Goal: Task Accomplishment & Management: Manage account settings

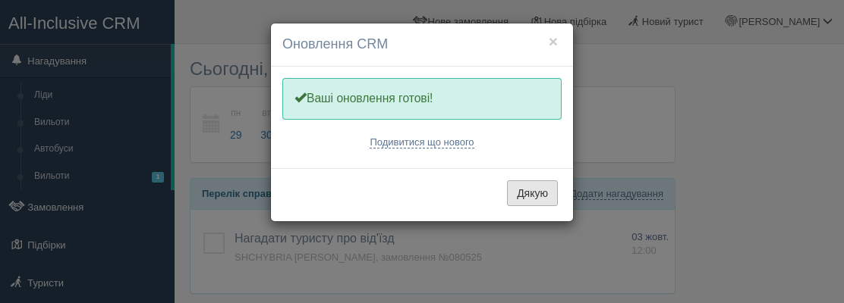
click at [521, 186] on button "Дякую" at bounding box center [532, 194] width 51 height 26
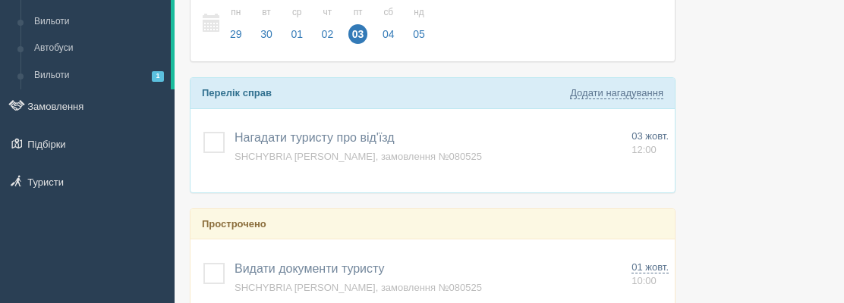
scroll to position [102, 0]
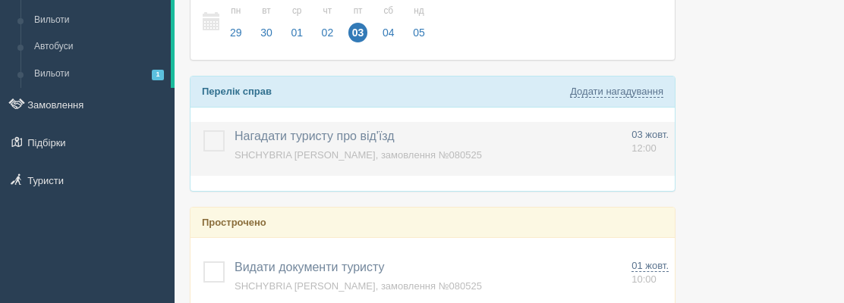
click at [203, 130] on label at bounding box center [203, 130] width 0 height 0
click at [0, 0] on input "checkbox" at bounding box center [0, 0] width 0 height 0
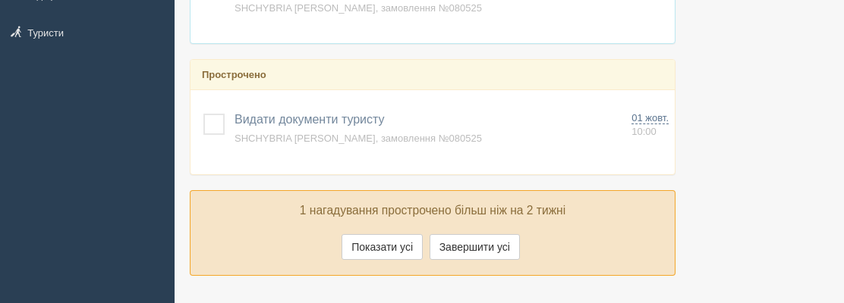
scroll to position [263, 0]
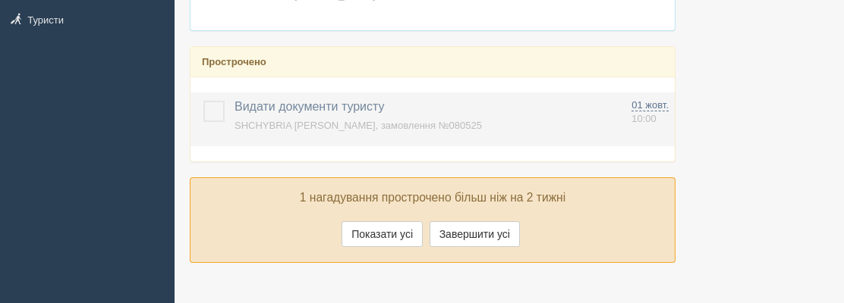
click at [203, 101] on label at bounding box center [203, 101] width 0 height 0
click at [0, 0] on input "checkbox" at bounding box center [0, 0] width 0 height 0
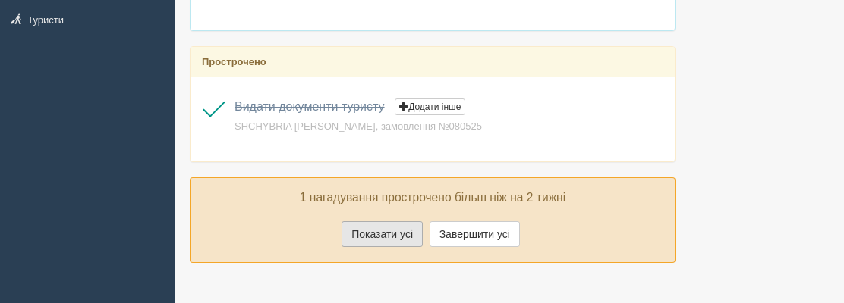
click at [401, 237] on button "Показати усі" at bounding box center [381, 235] width 81 height 26
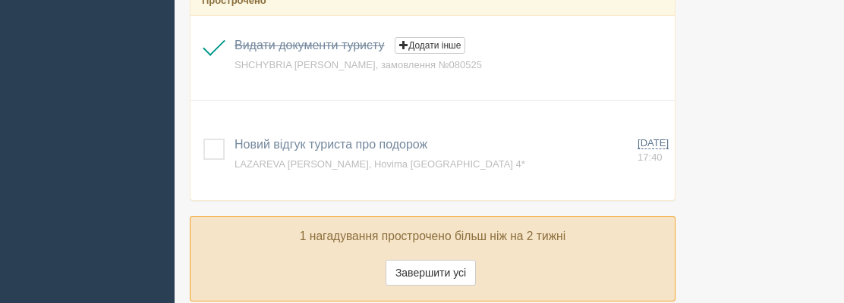
scroll to position [326, 0]
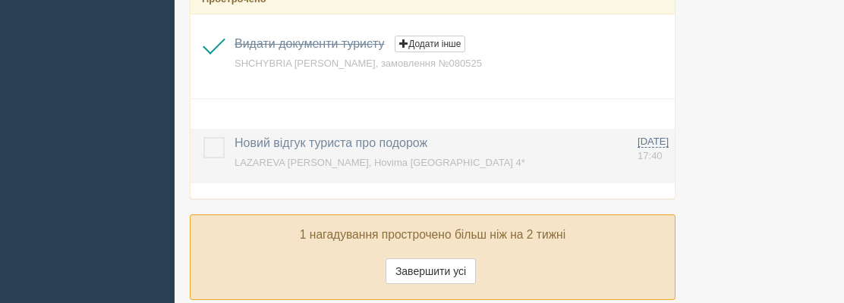
click at [203, 137] on label at bounding box center [203, 137] width 0 height 0
click at [0, 0] on input "checkbox" at bounding box center [0, 0] width 0 height 0
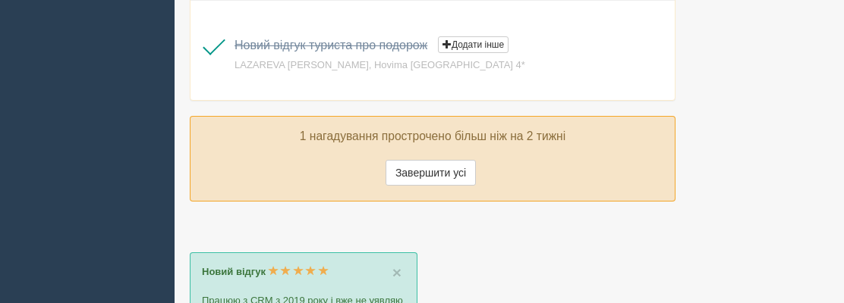
scroll to position [426, 0]
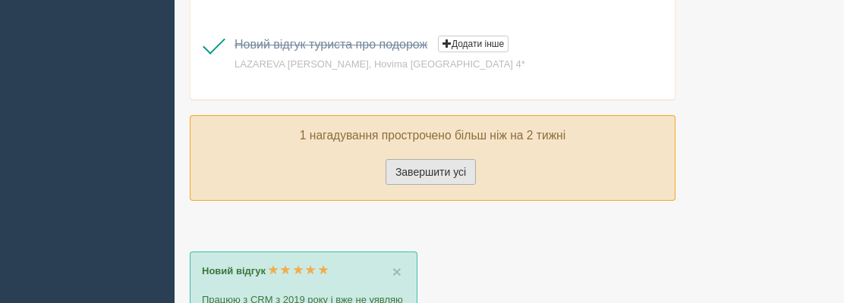
click at [448, 174] on button "Завершити усі" at bounding box center [430, 172] width 90 height 26
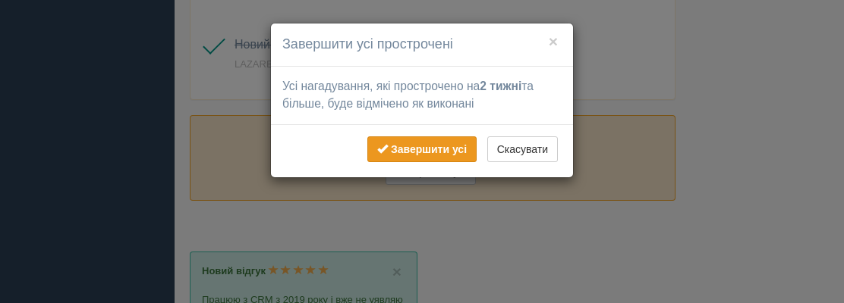
click at [441, 151] on b "Завершити усі" at bounding box center [429, 149] width 76 height 12
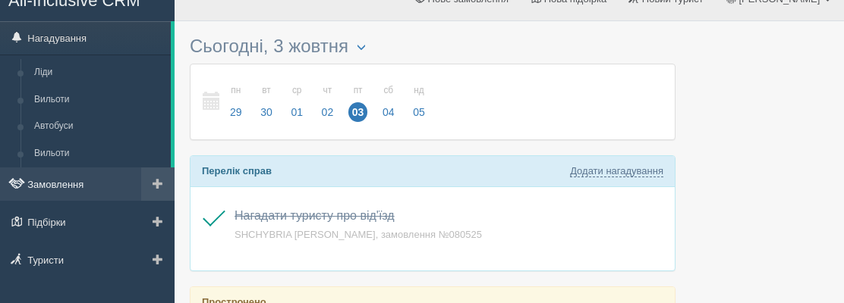
scroll to position [26, 0]
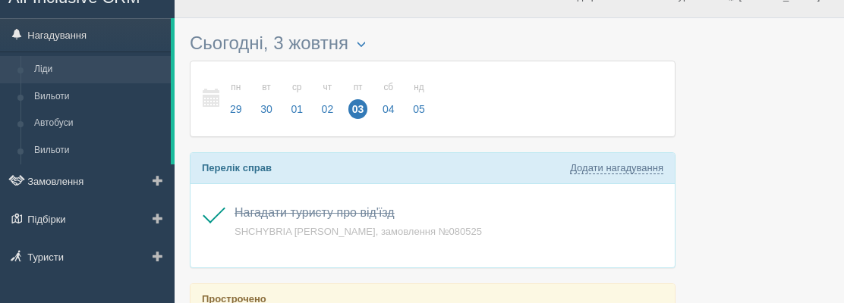
click at [62, 70] on link "Ліди" at bounding box center [98, 69] width 143 height 27
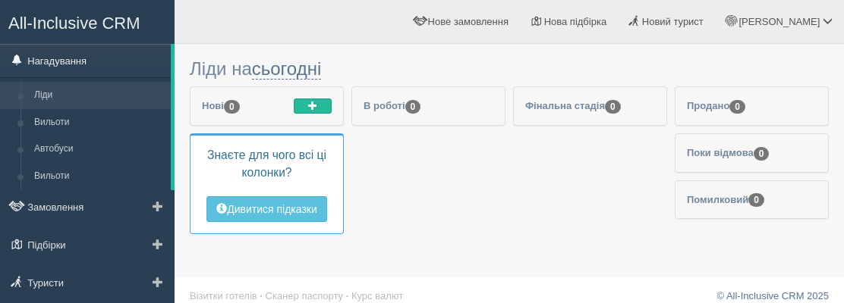
scroll to position [2, 0]
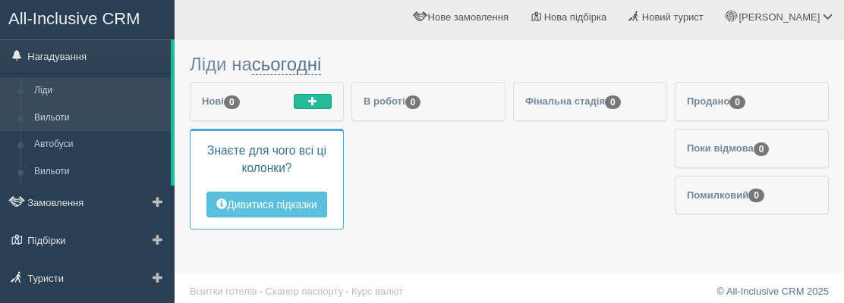
click at [64, 114] on link "Вильоти" at bounding box center [98, 118] width 143 height 27
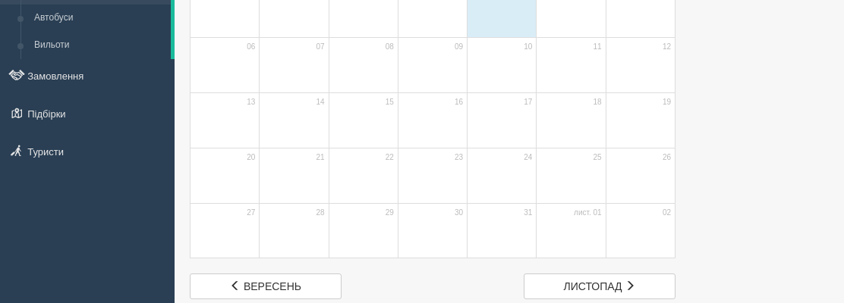
scroll to position [133, 0]
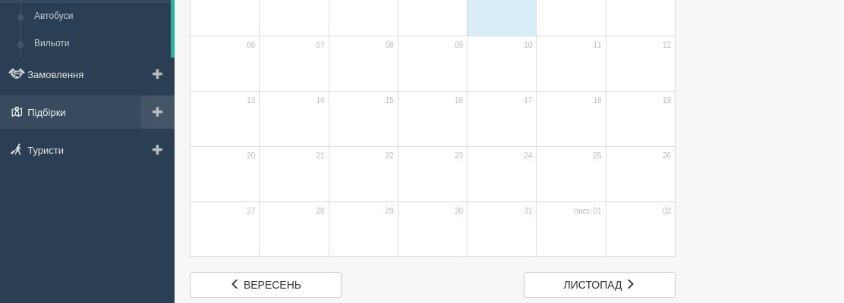
click at [67, 114] on link "Підбірки" at bounding box center [87, 112] width 174 height 33
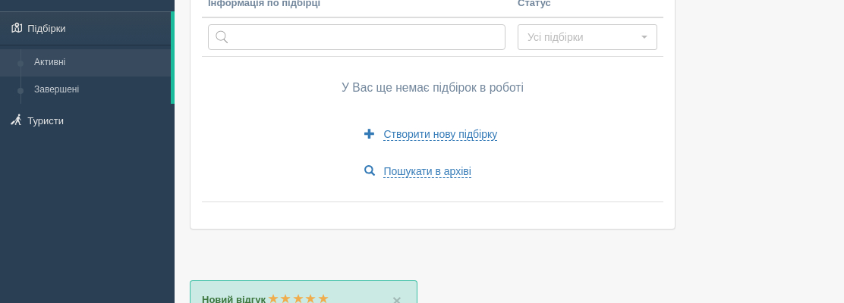
scroll to position [113, 0]
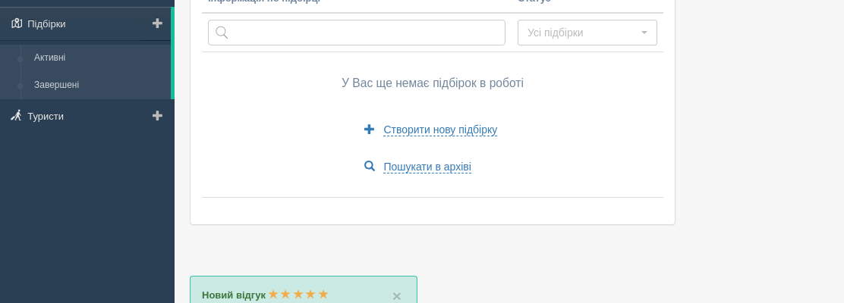
click at [65, 83] on link "Завершені" at bounding box center [98, 85] width 143 height 27
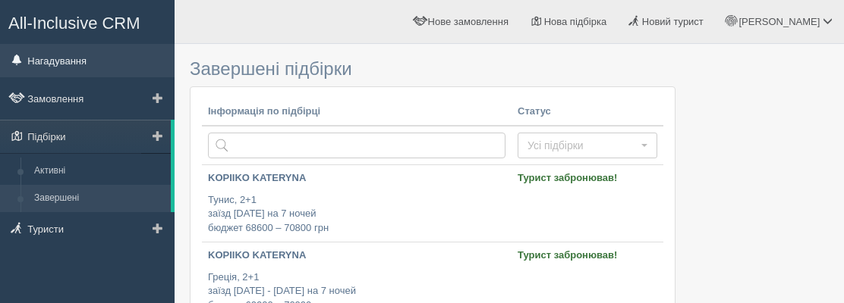
click at [67, 63] on link "Нагадування" at bounding box center [87, 60] width 174 height 33
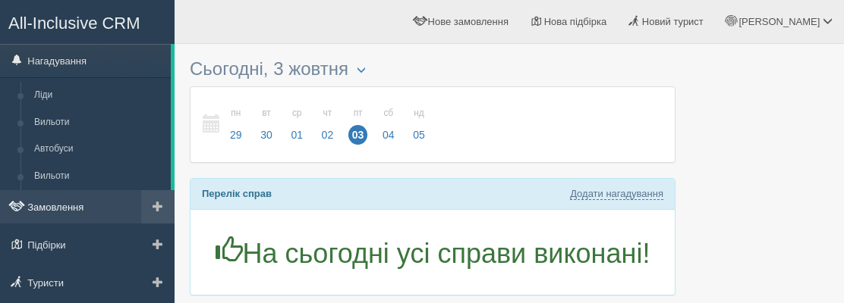
click at [99, 197] on link "Замовлення" at bounding box center [87, 206] width 174 height 33
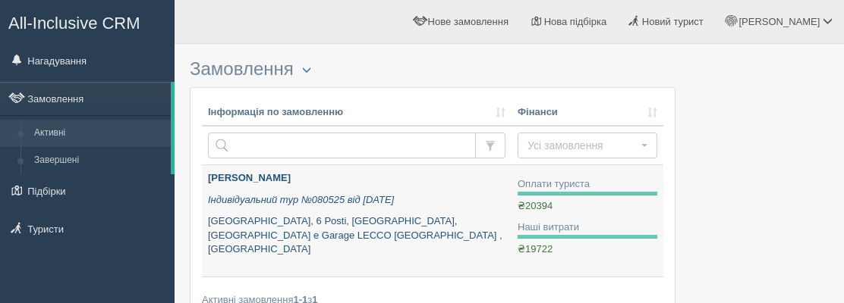
click at [370, 209] on div "SHCHYBRIA HANNA Індивідуальний тур №080525 від 05.08.2025 Como Lake, 6 Posti, V…" at bounding box center [356, 214] width 297 height 86
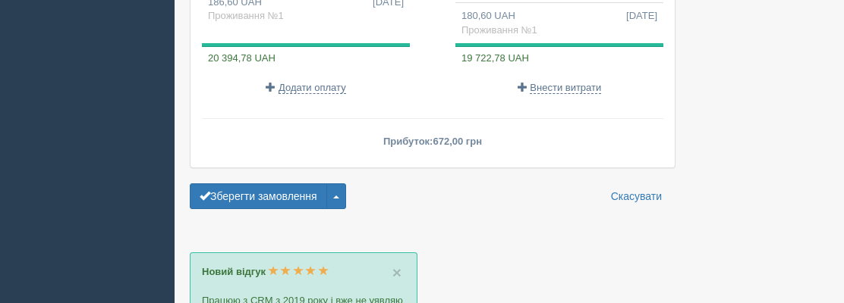
scroll to position [1755, 0]
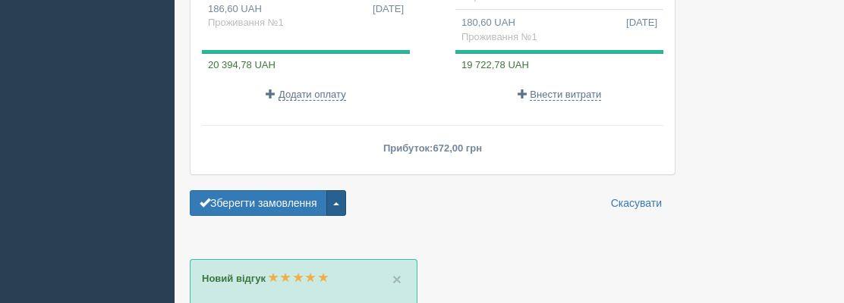
click at [346, 190] on button "button" at bounding box center [336, 203] width 20 height 26
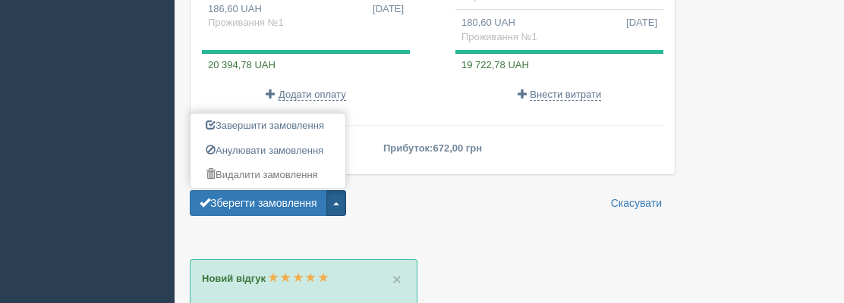
click at [429, 190] on div "Зберегти замовлення Завершити замовлення Активувати замовлення Анулювати замовл…" at bounding box center [433, 203] width 486 height 26
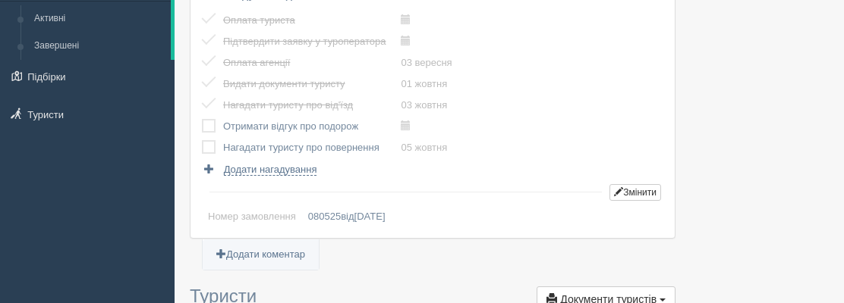
scroll to position [0, 0]
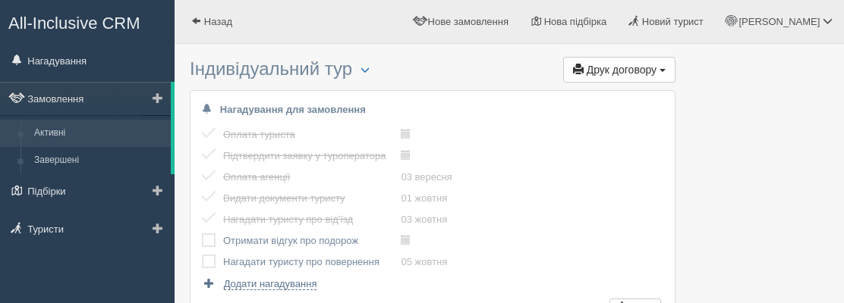
click at [48, 130] on link "Активні" at bounding box center [98, 133] width 143 height 27
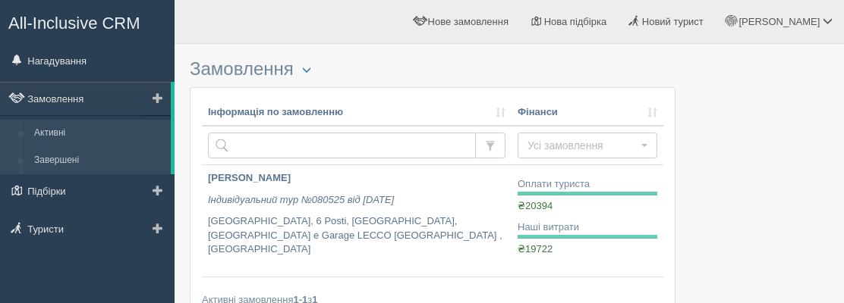
click at [55, 165] on link "Завершені" at bounding box center [98, 160] width 143 height 27
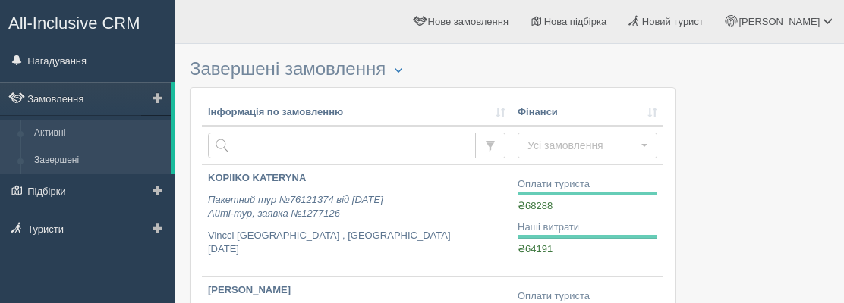
click at [80, 130] on link "Активні" at bounding box center [98, 133] width 143 height 27
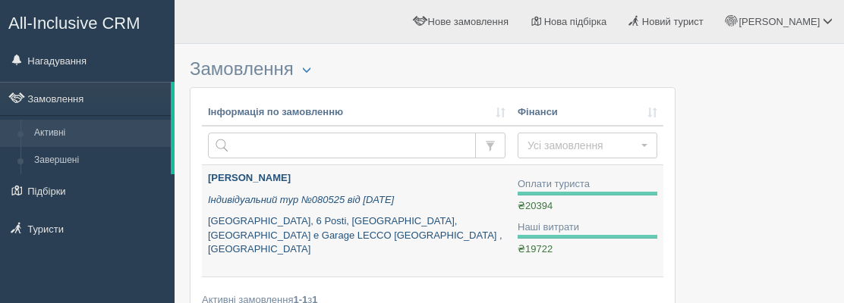
click at [313, 193] on p "Індивідуальний тур №080525 від [DATE]" at bounding box center [356, 200] width 297 height 14
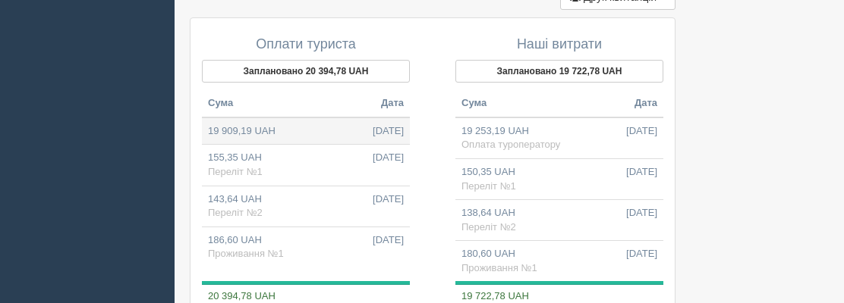
scroll to position [1527, 0]
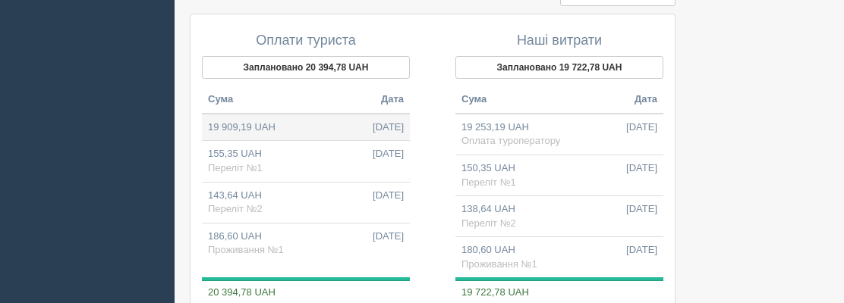
click at [269, 114] on td "19 909,19 UAH 05.08.2025" at bounding box center [306, 127] width 208 height 27
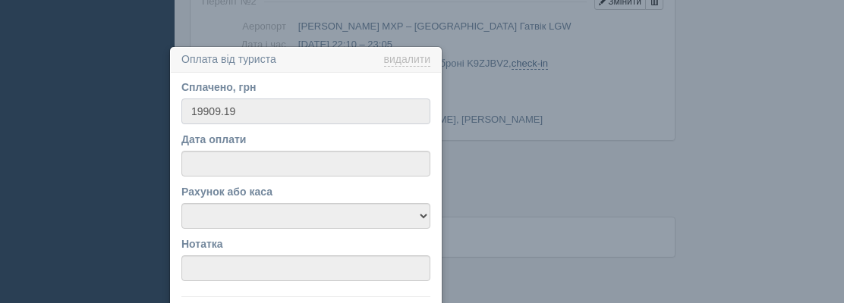
scroll to position [1248, 0]
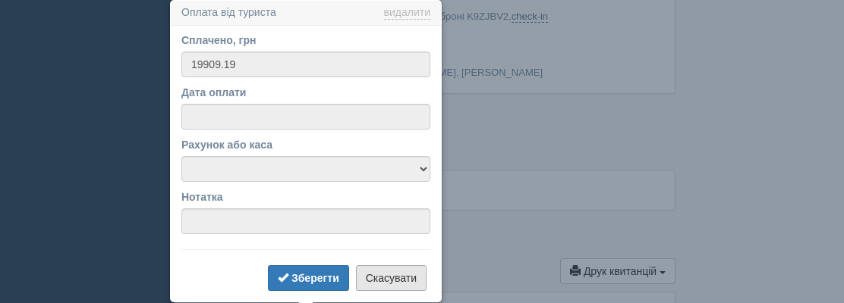
click at [396, 272] on button "Скасувати" at bounding box center [391, 279] width 71 height 26
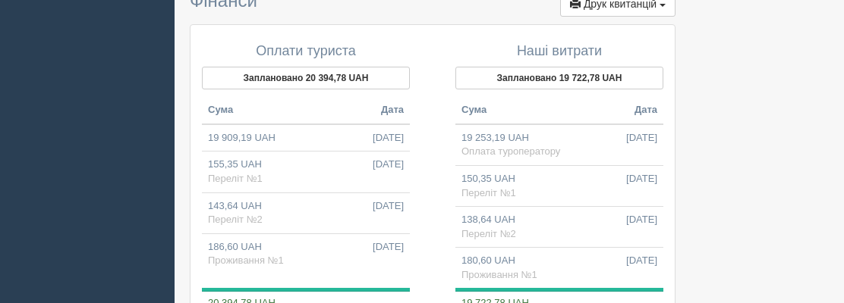
scroll to position [1520, 0]
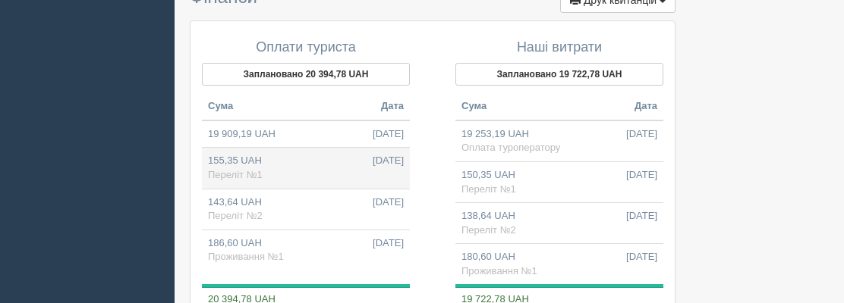
click at [316, 148] on td "155,35 UAH 03.09.2025 Переліт №1" at bounding box center [306, 168] width 208 height 41
type input "155.35"
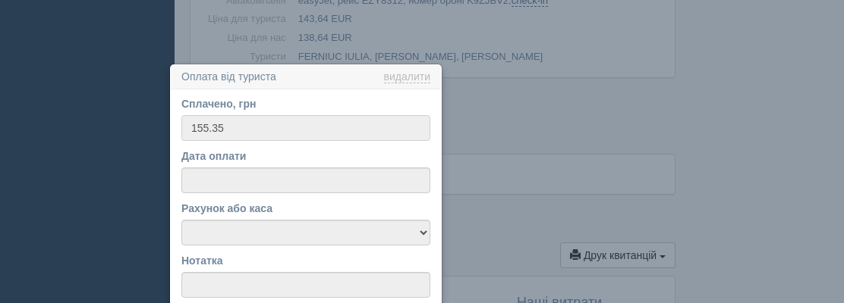
scroll to position [1328, 0]
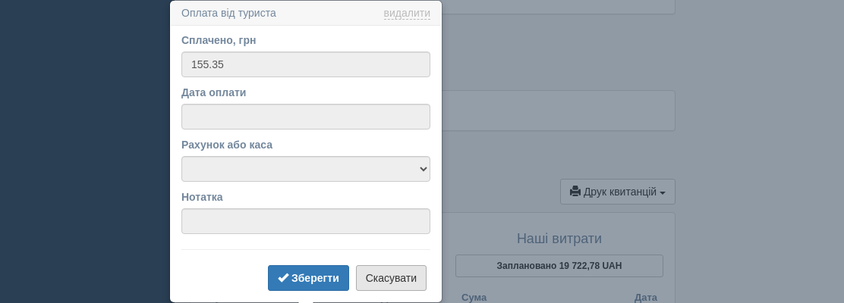
click at [399, 281] on button "Скасувати" at bounding box center [391, 279] width 71 height 26
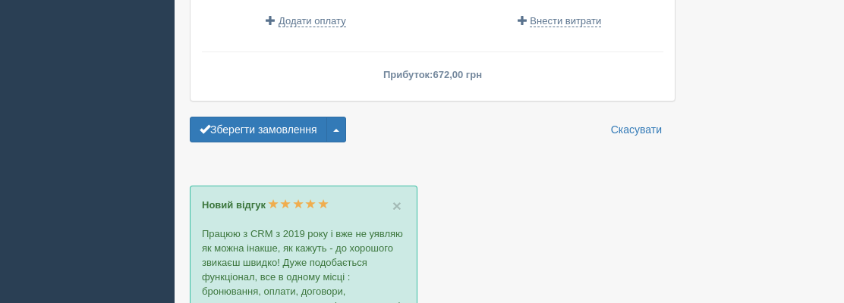
scroll to position [1827, 0]
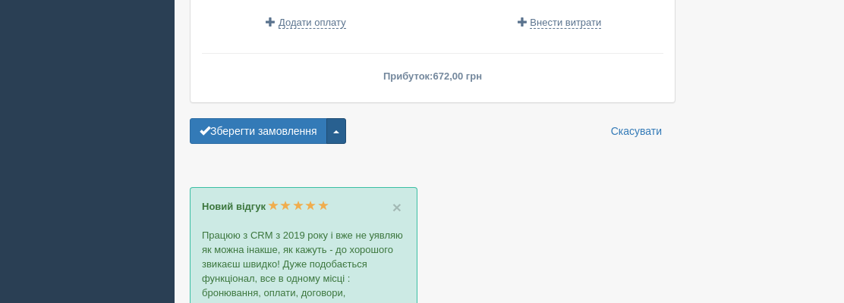
click at [340, 118] on button "button" at bounding box center [336, 131] width 20 height 26
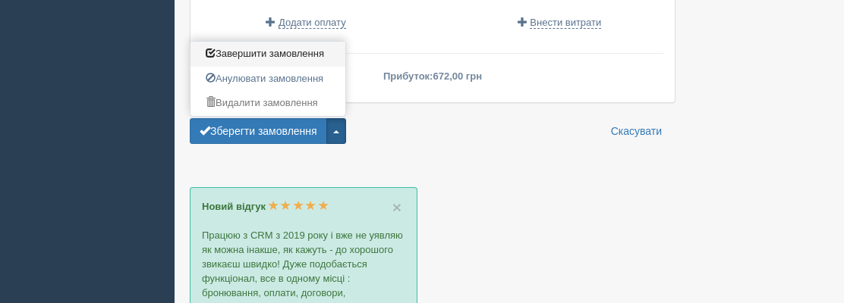
click at [274, 48] on span "Завершити замовлення" at bounding box center [265, 53] width 118 height 11
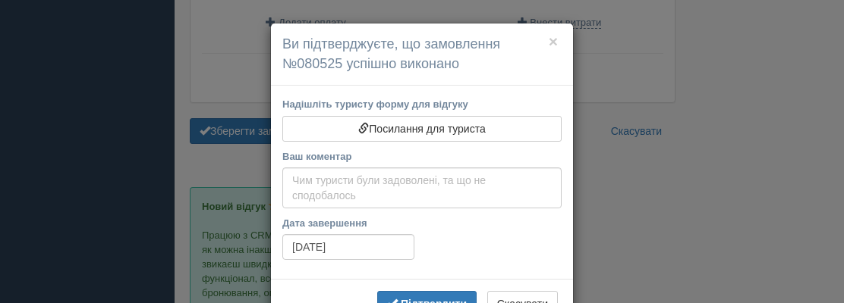
scroll to position [52, 0]
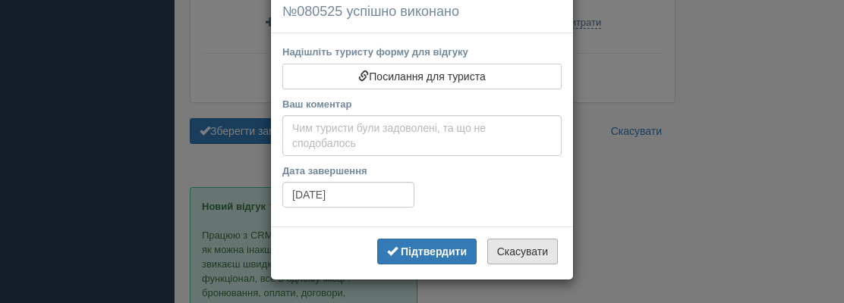
click at [530, 250] on button "Скасувати" at bounding box center [522, 252] width 71 height 26
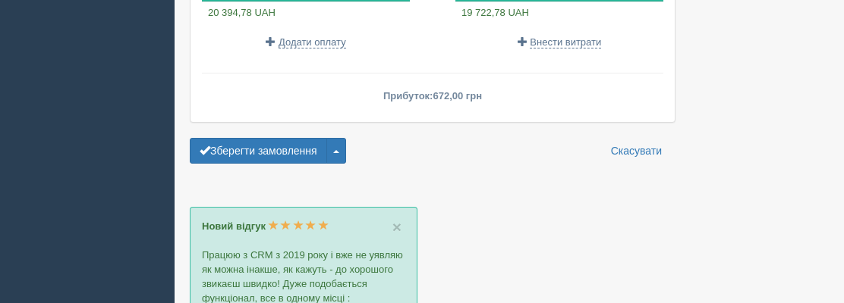
scroll to position [1805, 0]
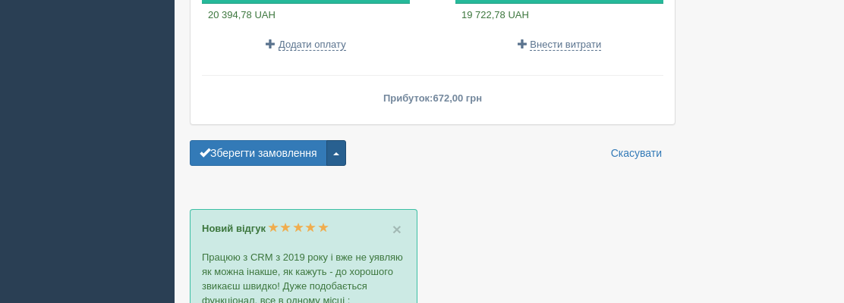
click at [339, 152] on span "button" at bounding box center [336, 153] width 6 height 3
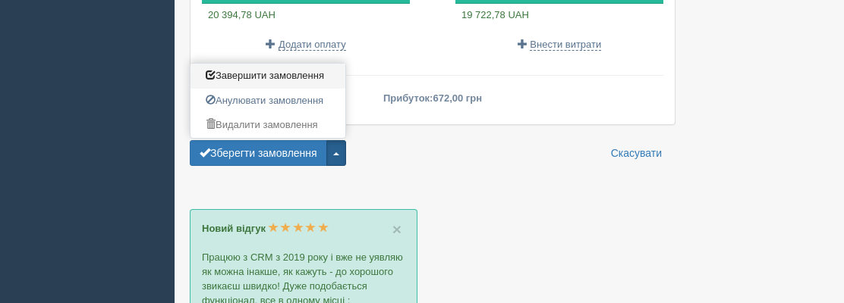
click at [244, 70] on span "Завершити замовлення" at bounding box center [265, 75] width 118 height 11
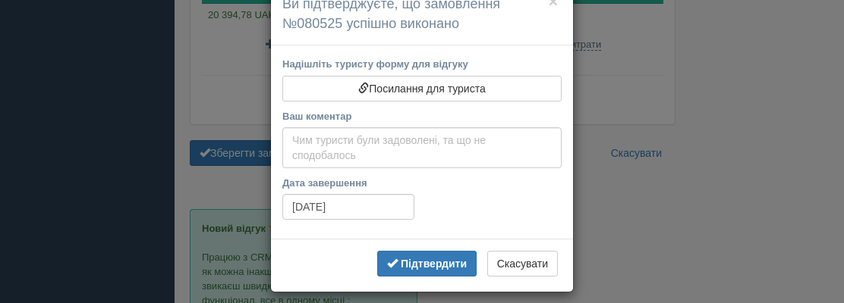
scroll to position [50, 0]
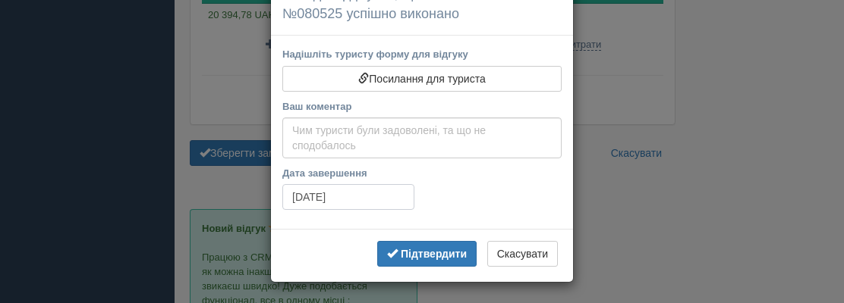
click at [348, 194] on input "05.10.2025" at bounding box center [348, 197] width 132 height 26
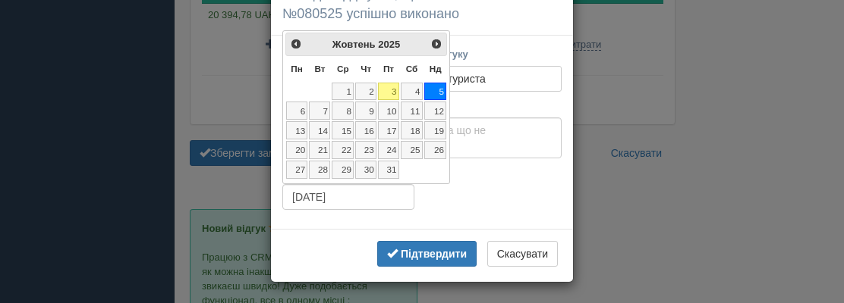
click at [382, 86] on link "3" at bounding box center [388, 92] width 21 height 18
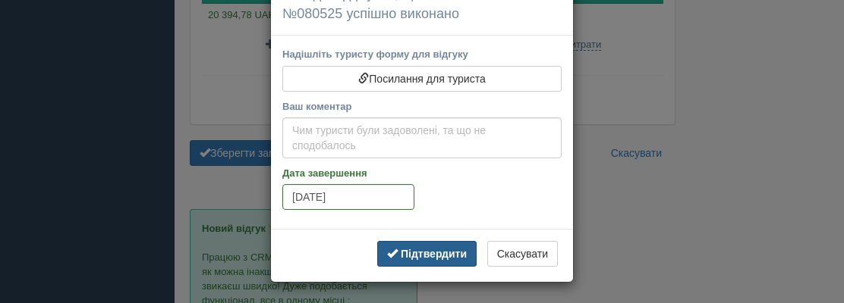
click at [429, 251] on b "Підтвердити" at bounding box center [434, 254] width 66 height 12
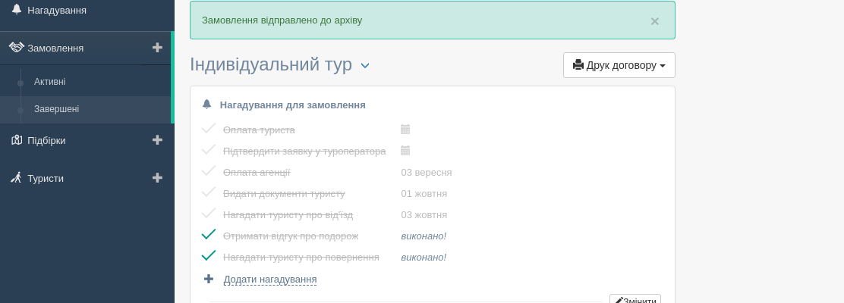
scroll to position [49, 0]
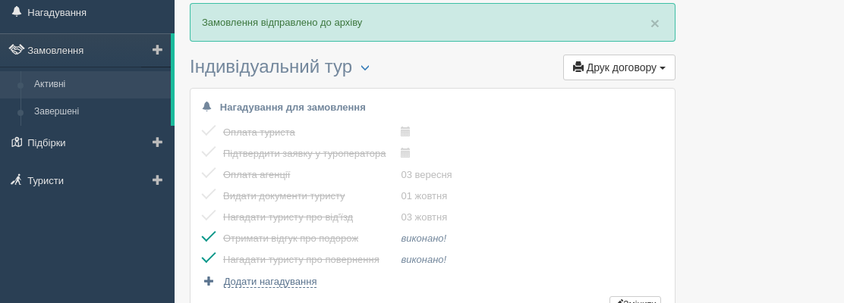
click at [51, 77] on link "Активні" at bounding box center [98, 84] width 143 height 27
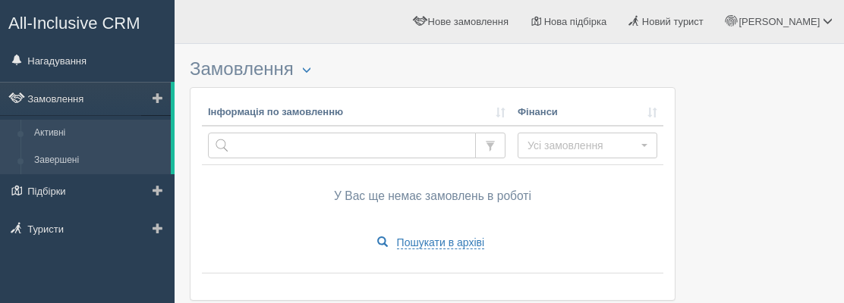
click at [67, 152] on link "Завершені" at bounding box center [98, 160] width 143 height 27
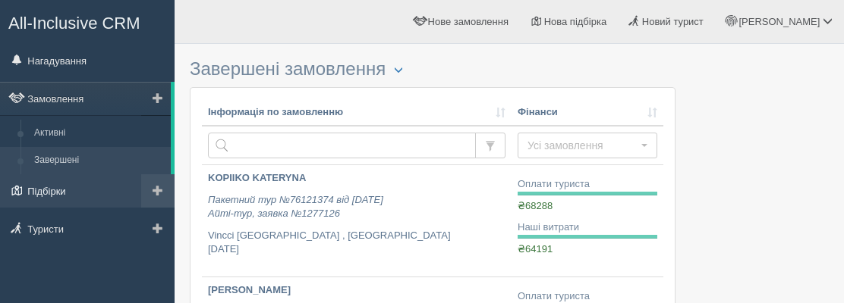
click at [69, 185] on link "Підбірки" at bounding box center [87, 190] width 174 height 33
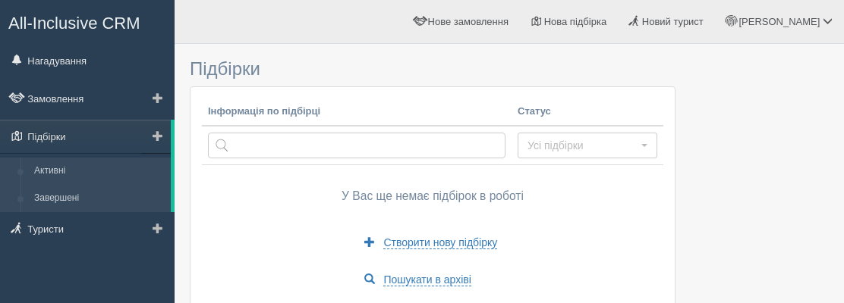
click at [68, 196] on link "Завершені" at bounding box center [98, 198] width 143 height 27
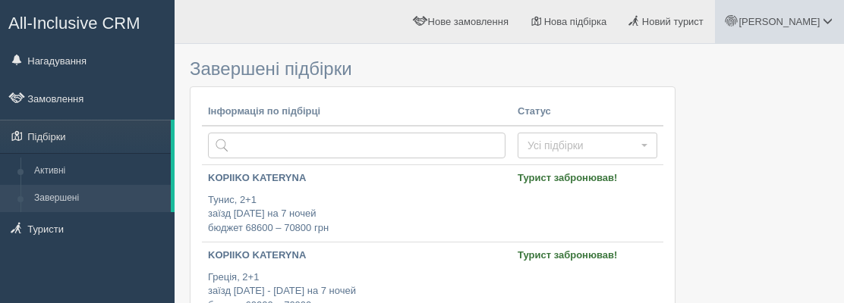
click at [817, 16] on span "[PERSON_NAME]" at bounding box center [778, 21] width 81 height 11
click at [713, 198] on link "Вихід" at bounding box center [759, 197] width 165 height 33
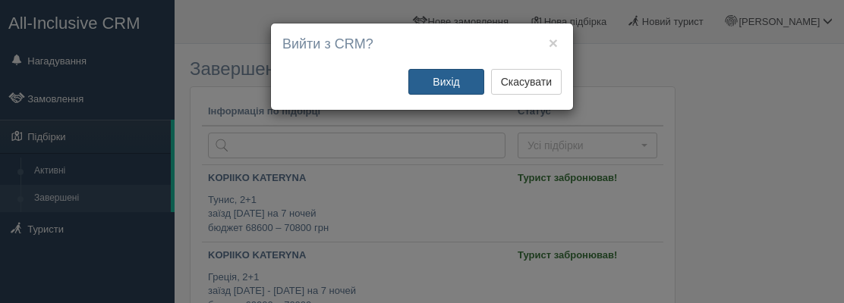
click at [447, 85] on button "Вихід" at bounding box center [446, 82] width 76 height 26
